Goal: Book appointment/travel/reservation

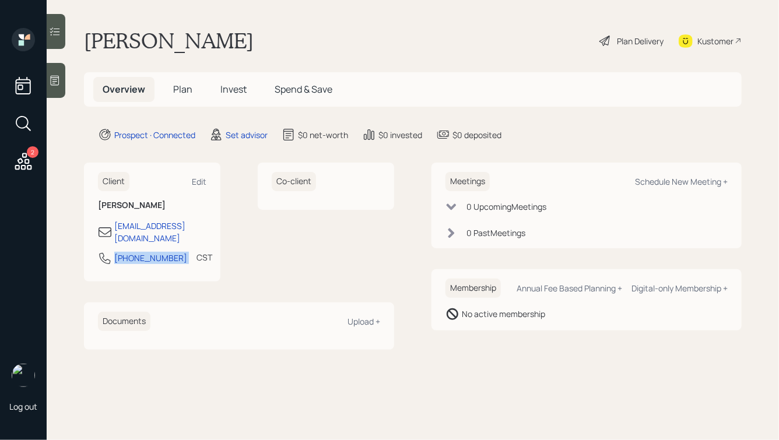
drag, startPoint x: 174, startPoint y: 247, endPoint x: 113, endPoint y: 247, distance: 61.2
click at [113, 251] on div "[PHONE_NUMBER] CST Currently 12:54 PM" at bounding box center [152, 261] width 108 height 21
copy div "[PHONE_NUMBER]"
click at [664, 181] on div "Schedule New Meeting +" at bounding box center [681, 181] width 93 height 11
select select "round-[PERSON_NAME]"
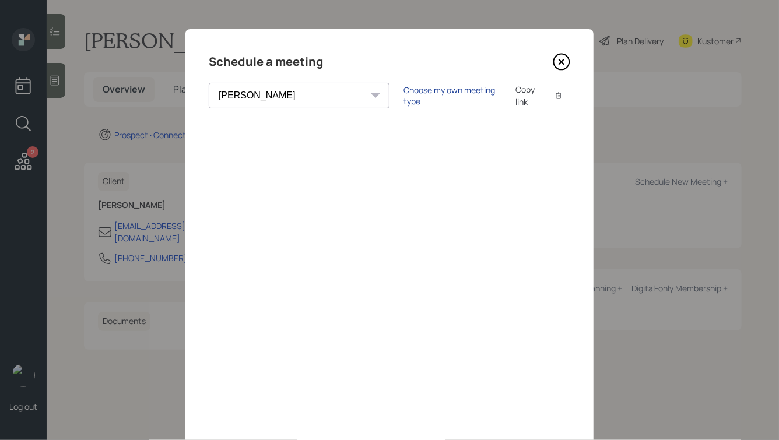
click at [404, 99] on div "Choose my own meeting type" at bounding box center [453, 96] width 98 height 22
